Goal: Task Accomplishment & Management: Use online tool/utility

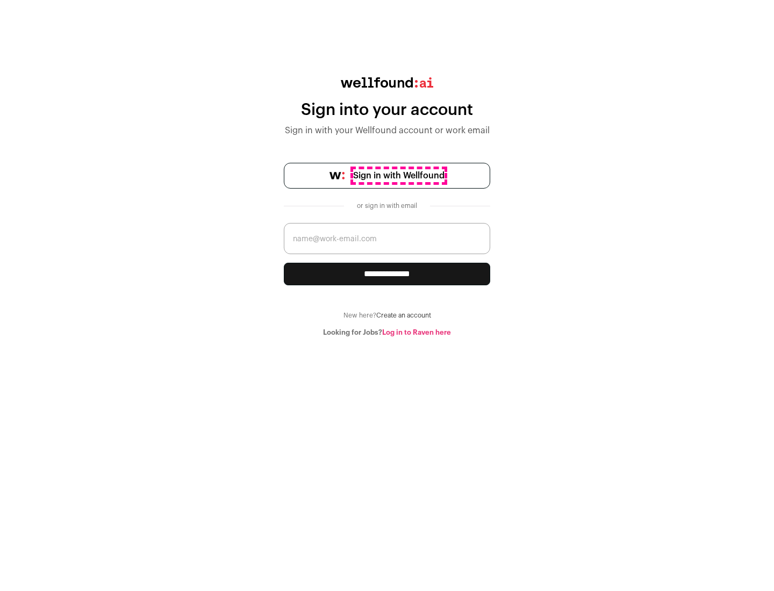
click at [398, 176] on span "Sign in with Wellfound" at bounding box center [398, 175] width 91 height 13
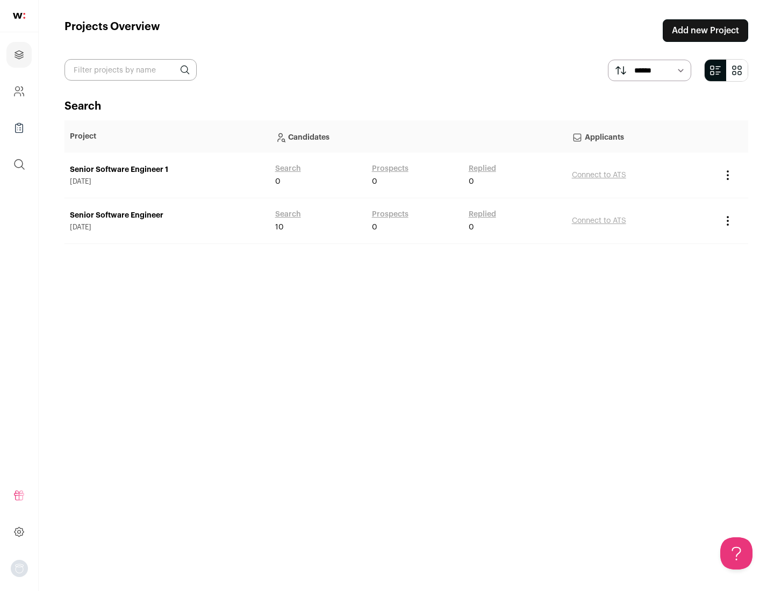
click at [167, 216] on link "Senior Software Engineer" at bounding box center [167, 215] width 195 height 11
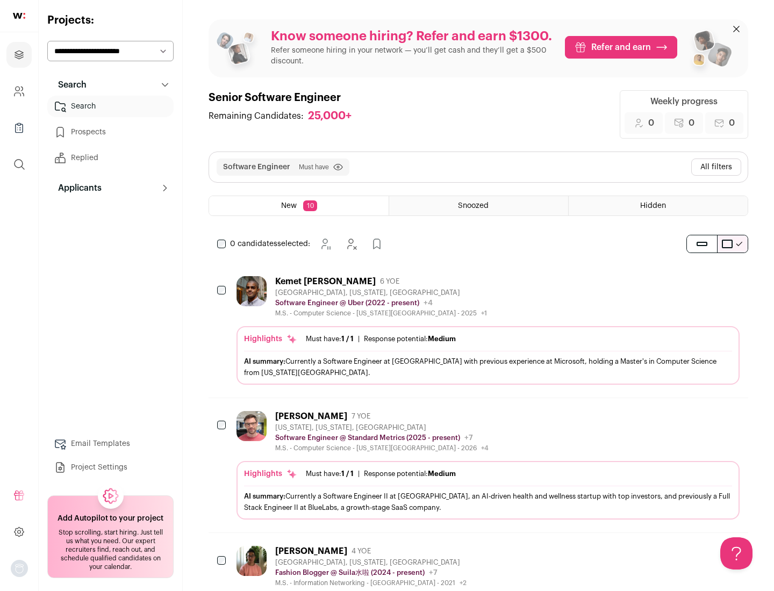
scroll to position [35, 0]
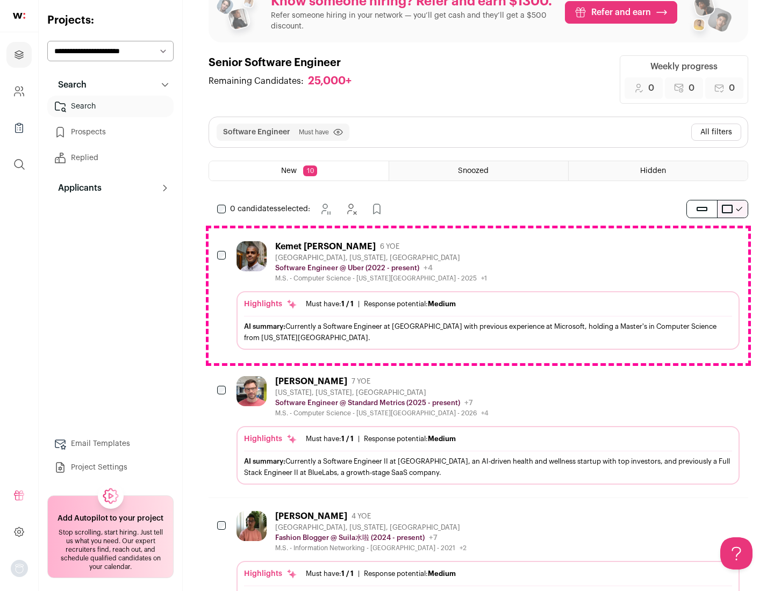
click at [478, 296] on div "Highlights Must have: 1 / 1 How many must haves have been fulfilled? | Response…" at bounding box center [487, 320] width 503 height 59
